Goal: Information Seeking & Learning: Learn about a topic

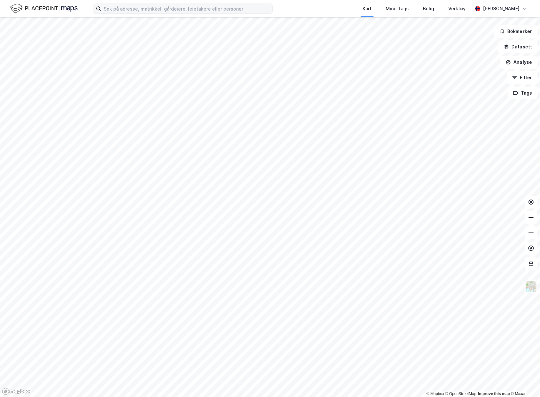
click at [187, 13] on label at bounding box center [183, 9] width 180 height 10
click at [187, 13] on input at bounding box center [186, 9] width 171 height 10
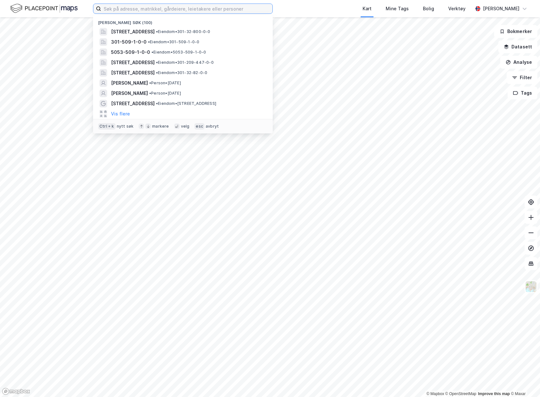
click at [188, 10] on input at bounding box center [186, 9] width 171 height 10
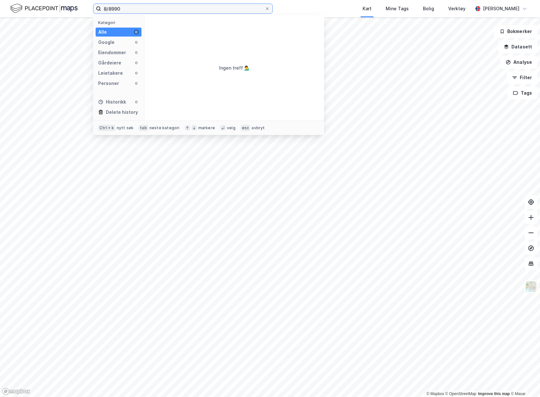
click at [114, 11] on input "8/8990" at bounding box center [183, 9] width 164 height 10
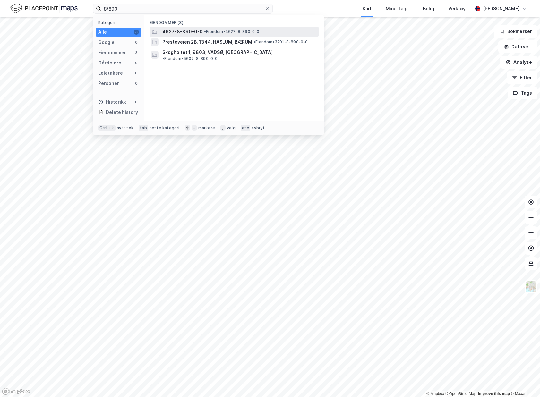
click at [193, 31] on span "4627-8-890-0-0" at bounding box center [182, 32] width 40 height 8
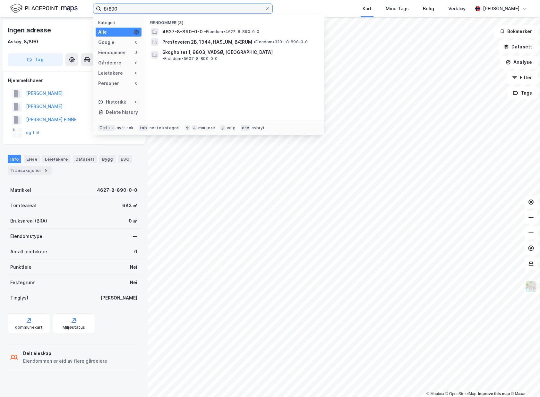
click at [128, 8] on input "8/890" at bounding box center [183, 9] width 164 height 10
click at [190, 41] on span "Presteveien 2B, 1344, HASLUM, BÆRUM" at bounding box center [207, 42] width 90 height 8
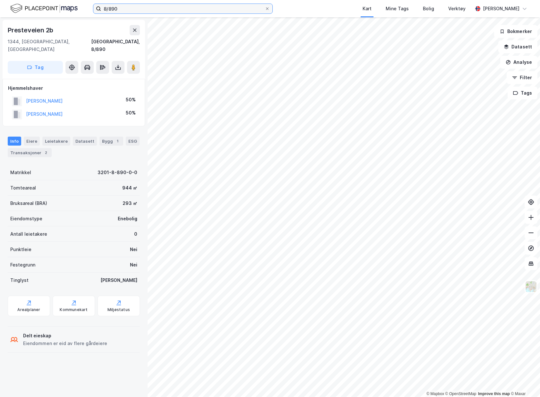
drag, startPoint x: 111, startPoint y: 8, endPoint x: 114, endPoint y: 14, distance: 6.2
click at [113, 12] on input "8/890" at bounding box center [183, 9] width 164 height 10
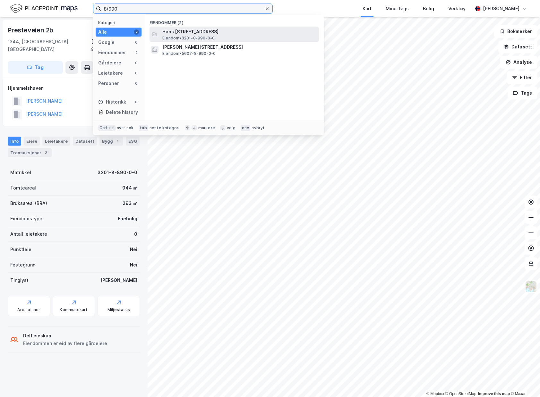
type input "8/990"
click at [170, 30] on span "Hans [STREET_ADDRESS]" at bounding box center [239, 32] width 154 height 8
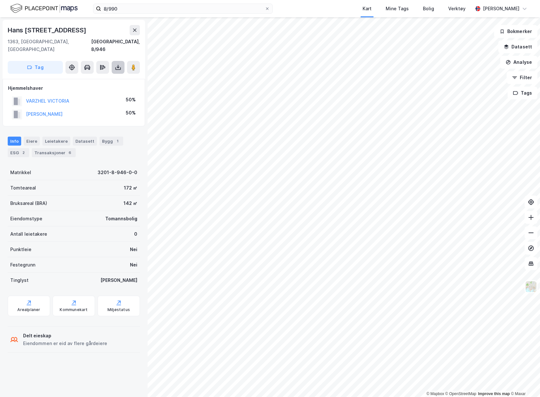
click at [115, 63] on button at bounding box center [118, 67] width 13 height 13
click at [53, 148] on div "Transaksjoner 6" at bounding box center [54, 152] width 44 height 9
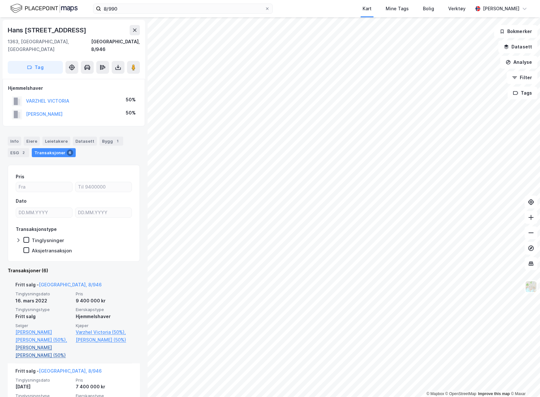
click at [59, 344] on link "[PERSON_NAME] [PERSON_NAME] (50%)" at bounding box center [43, 351] width 56 height 15
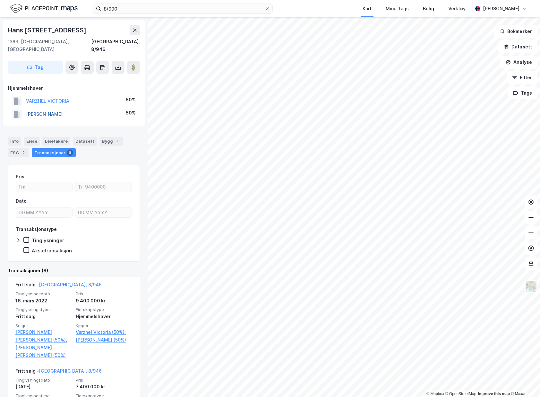
click at [0, 0] on button "[PERSON_NAME]" at bounding box center [0, 0] width 0 height 0
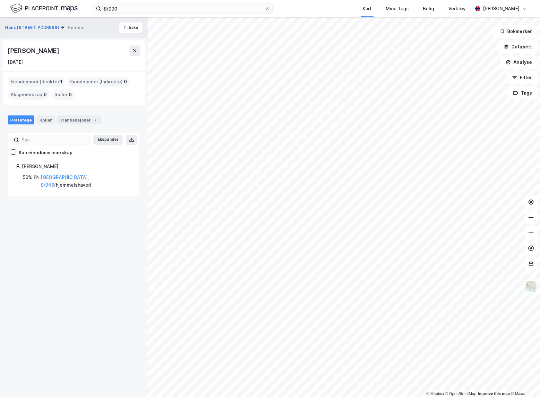
click at [60, 127] on div "Portefølje Roller Transaksjoner 7" at bounding box center [73, 117] width 147 height 19
click at [70, 124] on div "Transaksjoner 7" at bounding box center [79, 119] width 44 height 9
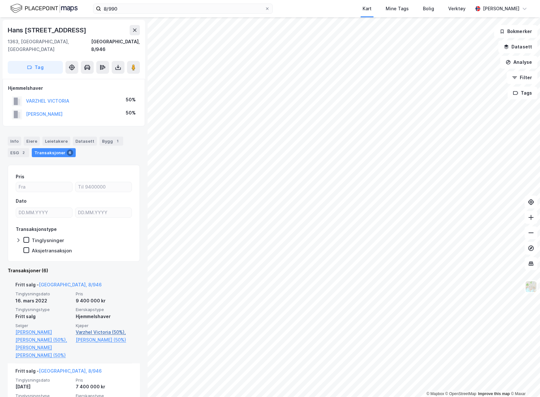
click at [97, 328] on link "Varzhel Victoria (50%)," at bounding box center [104, 332] width 56 height 8
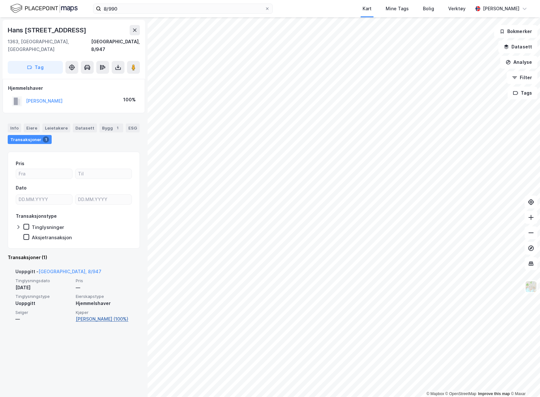
click at [81, 315] on link "[PERSON_NAME] (100%)" at bounding box center [104, 319] width 56 height 8
